Goal: Task Accomplishment & Management: Manage account settings

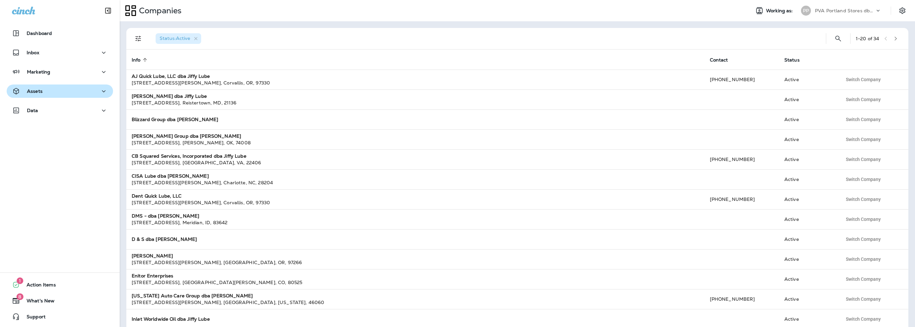
click at [48, 92] on div "Assets" at bounding box center [60, 91] width 96 height 8
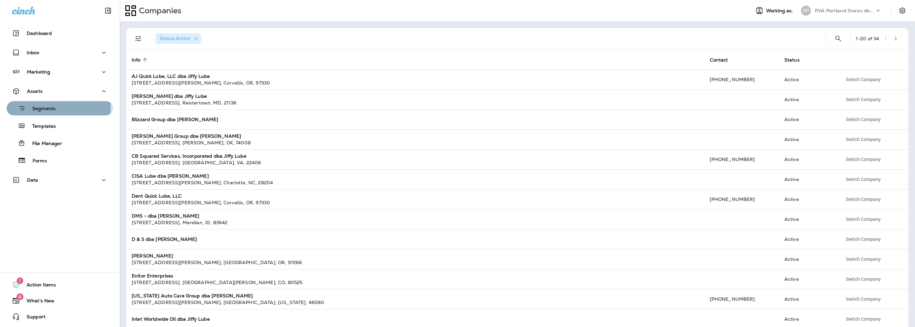
click at [47, 106] on p "Segments" at bounding box center [41, 109] width 30 height 7
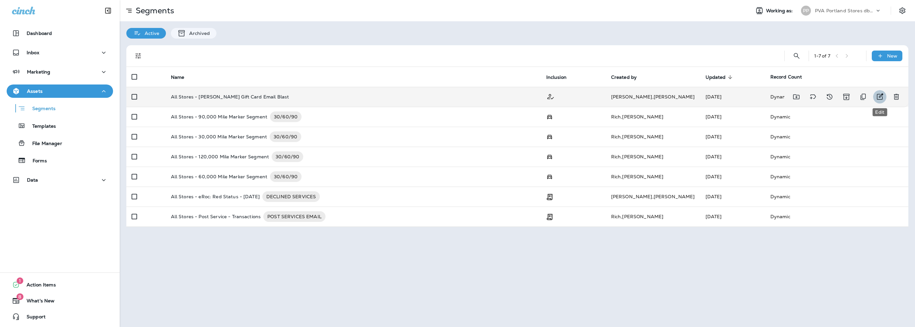
click at [881, 96] on icon "Edit" at bounding box center [879, 97] width 8 height 8
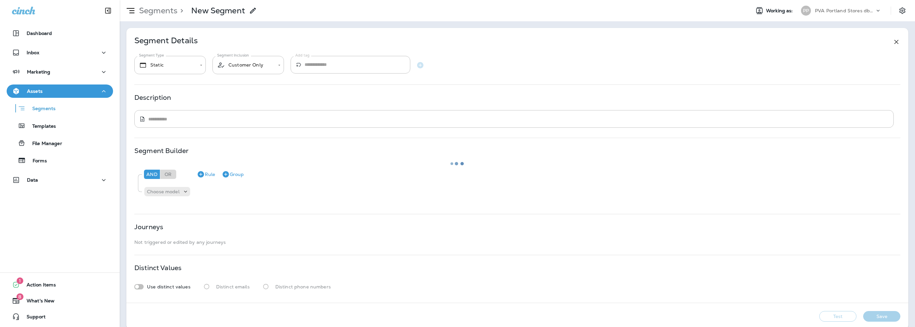
type input "*******"
type textarea "**********"
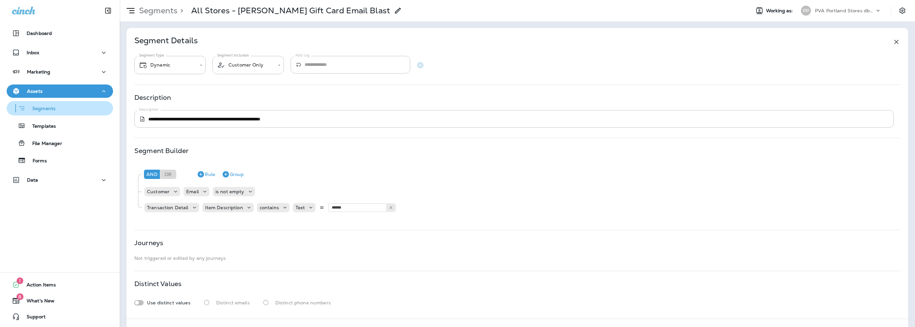
click at [37, 106] on p "Segments" at bounding box center [41, 109] width 30 height 7
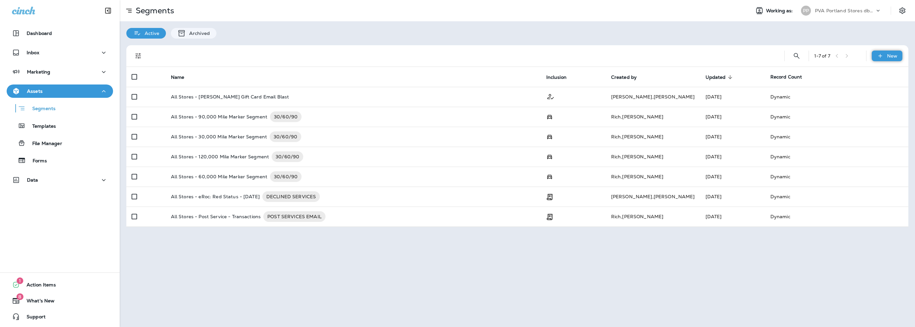
click at [883, 59] on div "New" at bounding box center [886, 56] width 31 height 11
click at [870, 71] on p "New Segment" at bounding box center [867, 71] width 36 height 5
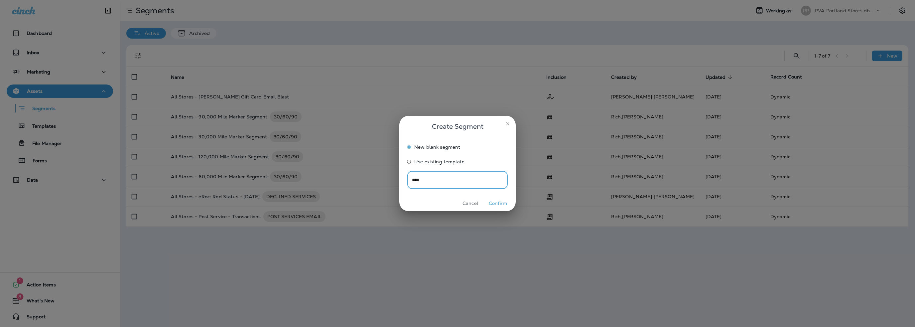
type input "****"
click at [495, 204] on button "Confirm" at bounding box center [497, 203] width 25 height 10
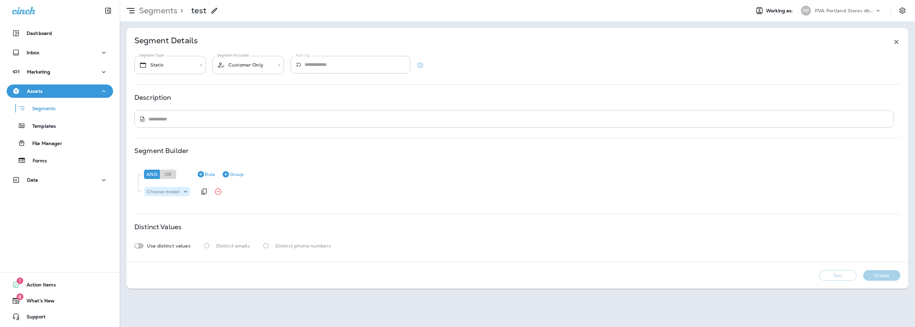
click at [166, 192] on p "Choose model" at bounding box center [163, 191] width 33 height 5
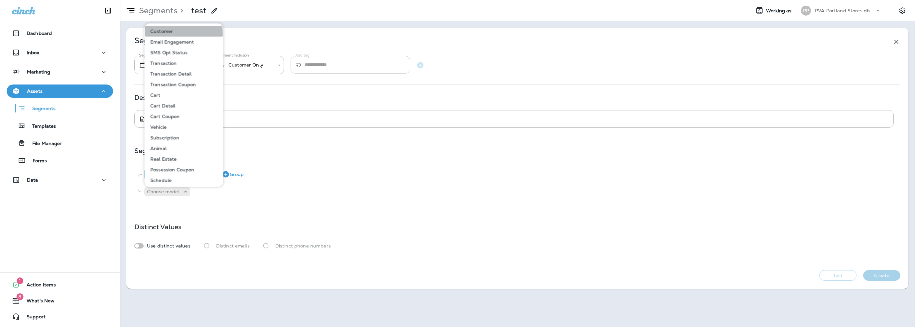
click at [163, 34] on p "Customer" at bounding box center [160, 31] width 25 height 5
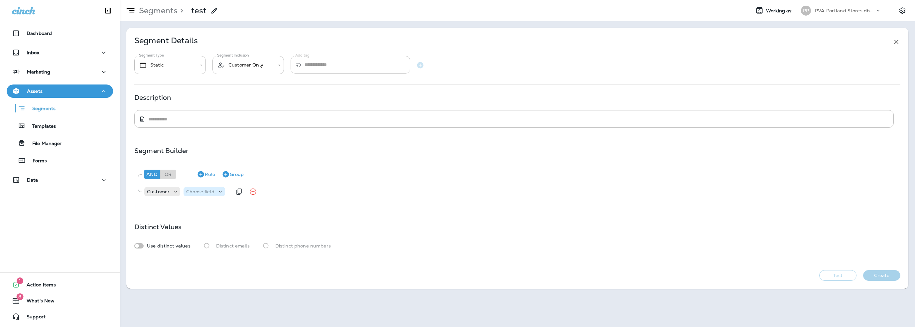
click at [204, 194] on div "Choose field" at bounding box center [204, 191] width 42 height 7
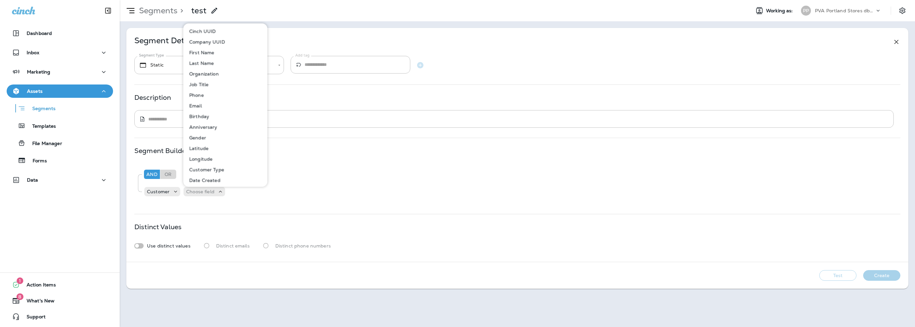
click at [201, 106] on p "Email" at bounding box center [193, 105] width 15 height 5
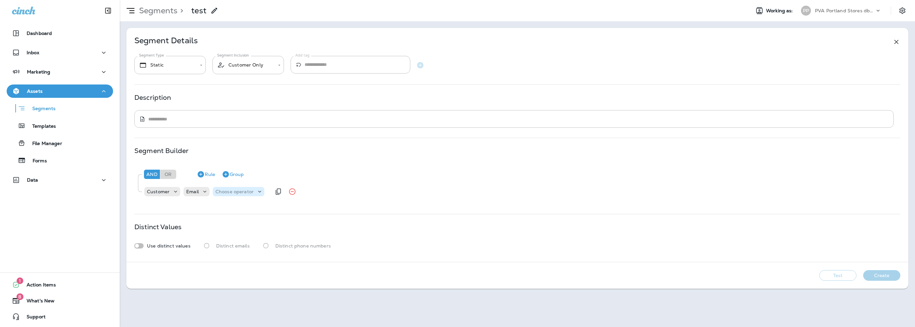
click at [239, 193] on p "Choose operator" at bounding box center [234, 191] width 38 height 5
click at [230, 135] on p "is not empty" at bounding box center [232, 135] width 32 height 5
click at [212, 171] on button "Rule" at bounding box center [206, 174] width 24 height 11
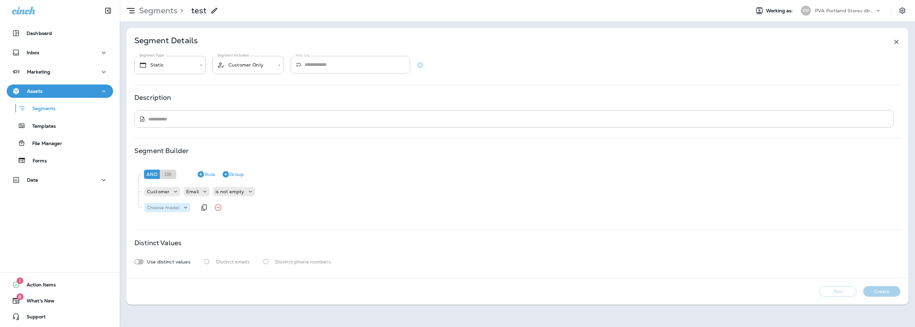
click at [161, 205] on p "Choose model" at bounding box center [163, 207] width 33 height 5
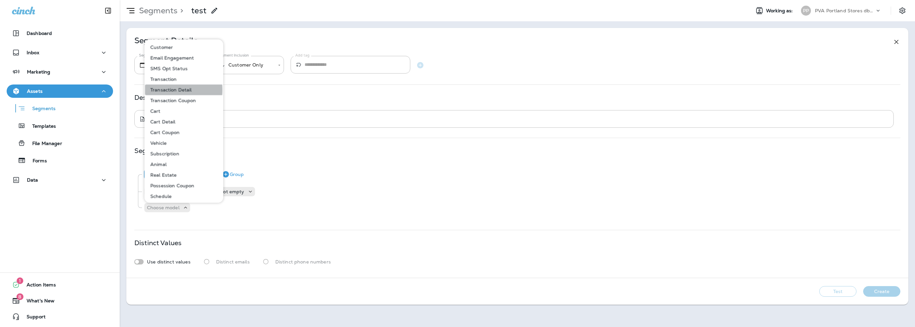
click at [163, 90] on p "Transaction Detail" at bounding box center [170, 89] width 44 height 5
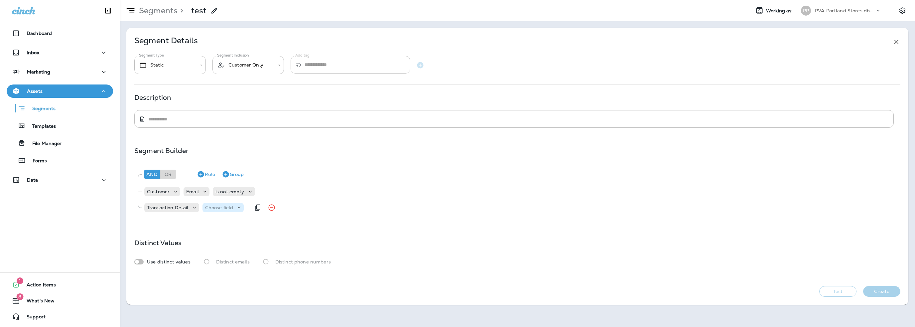
click at [216, 209] on p "Choose field" at bounding box center [219, 207] width 28 height 5
click at [234, 307] on p "Item Description" at bounding box center [225, 308] width 41 height 5
click at [275, 207] on p "Choose operator" at bounding box center [279, 207] width 38 height 5
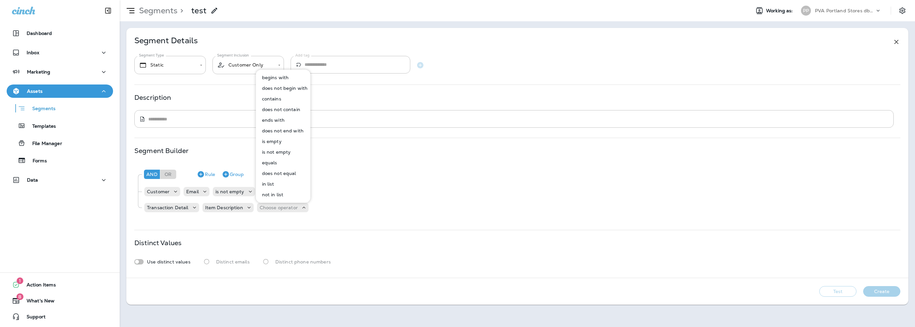
click at [271, 98] on p "contains" at bounding box center [270, 98] width 22 height 5
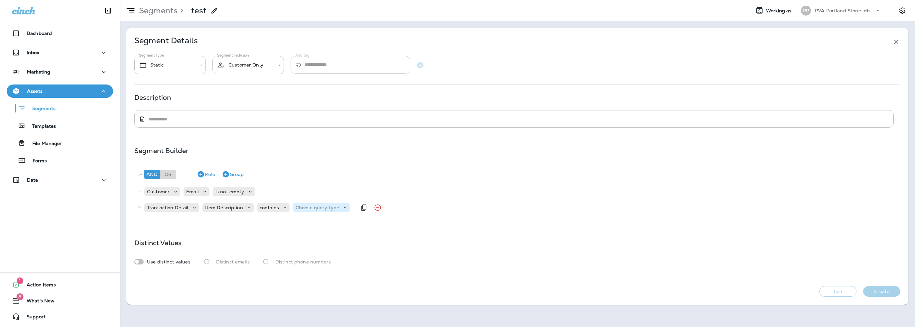
click at [311, 208] on p "Choose query type" at bounding box center [317, 207] width 44 height 5
click at [305, 226] on p "Text" at bounding box center [301, 223] width 12 height 5
click at [352, 207] on input "text" at bounding box center [361, 207] width 66 height 9
type input "******"
click at [305, 222] on div "**********" at bounding box center [517, 153] width 782 height 250
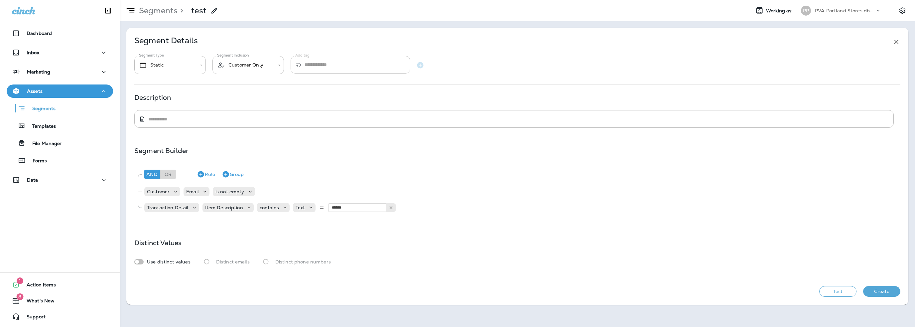
click at [834, 291] on button "Test" at bounding box center [837, 291] width 37 height 11
click at [157, 0] on body "**********" at bounding box center [457, 0] width 915 height 0
click at [164, 99] on li "Dynamic" at bounding box center [169, 102] width 71 height 16
type input "*******"
click at [871, 292] on button "Create" at bounding box center [881, 291] width 37 height 11
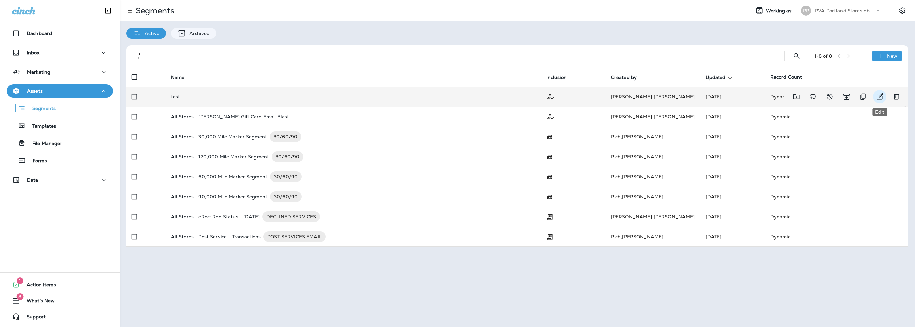
click at [882, 96] on icon "Edit" at bounding box center [879, 97] width 8 height 8
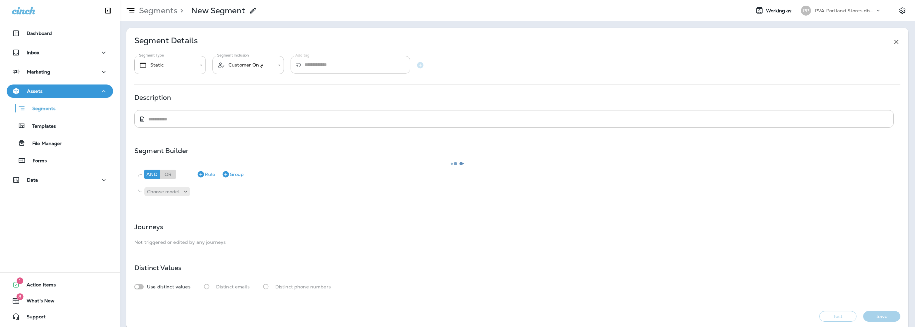
type input "*******"
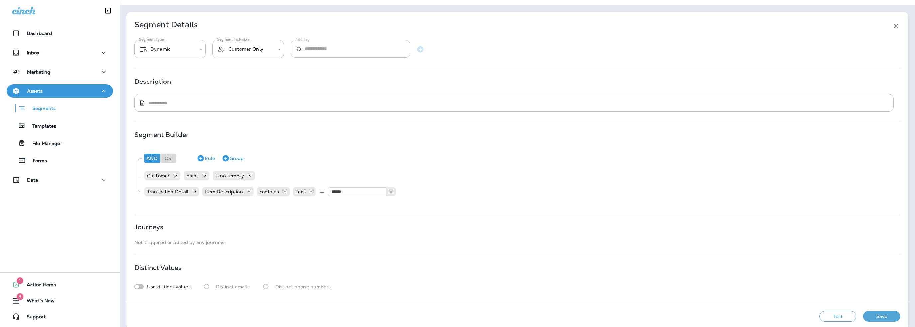
scroll to position [25, 0]
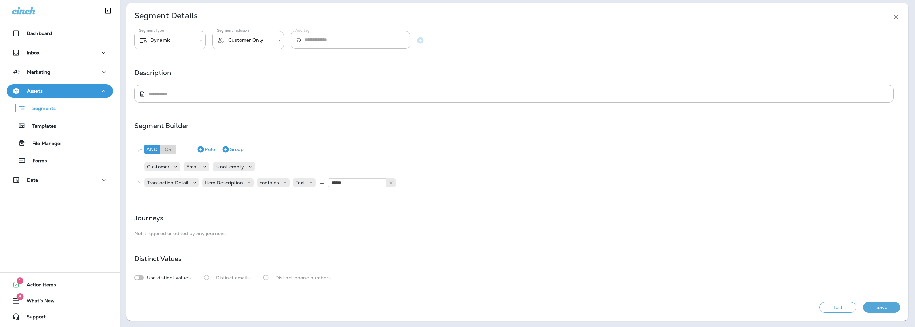
click at [835, 307] on button "Test" at bounding box center [837, 307] width 37 height 11
click at [42, 110] on p "Segments" at bounding box center [41, 109] width 30 height 7
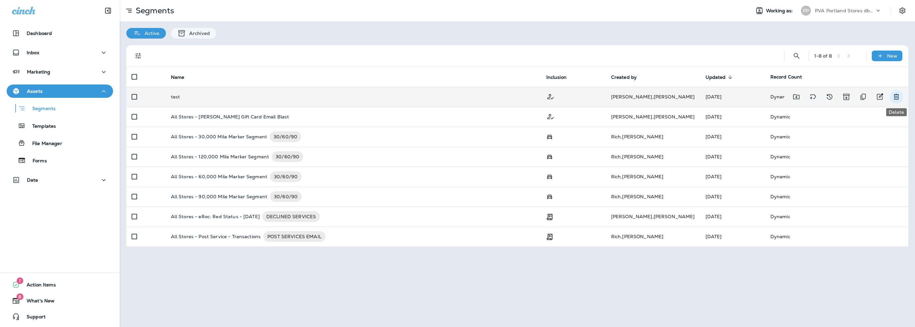
click at [895, 95] on icon "Delete" at bounding box center [895, 97] width 5 height 6
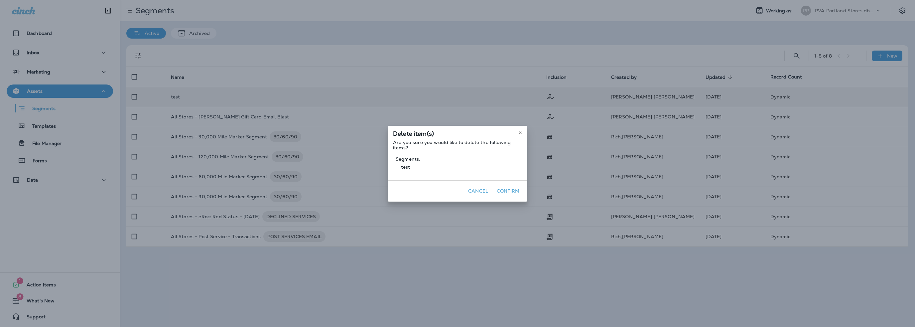
click at [511, 192] on button "Confirm" at bounding box center [508, 191] width 28 height 10
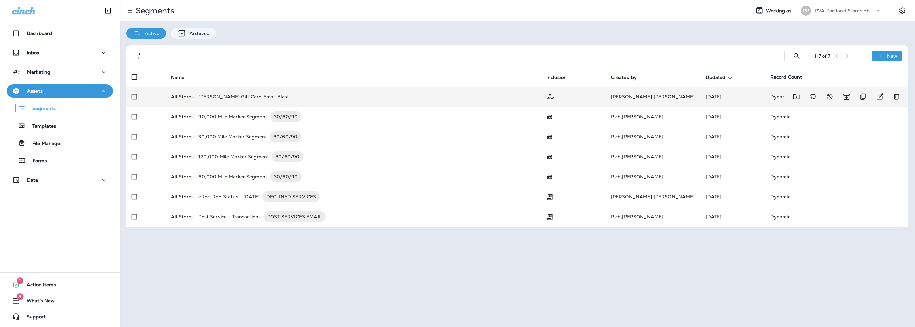
click at [210, 97] on p "All Stores - [PERSON_NAME] Gift Card Email Blast" at bounding box center [230, 96] width 118 height 5
